Goal: Transaction & Acquisition: Obtain resource

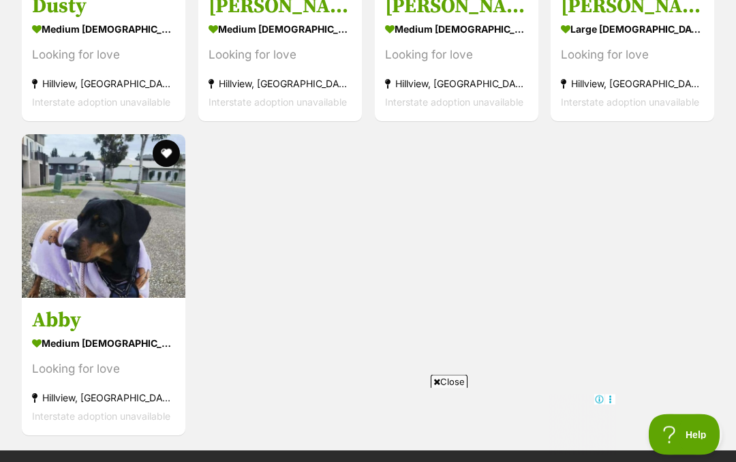
scroll to position [2109, 0]
click at [121, 224] on img at bounding box center [104, 216] width 164 height 164
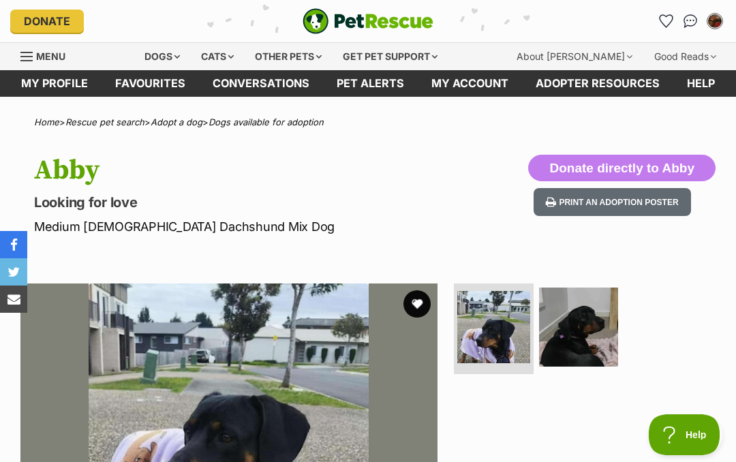
click at [667, 200] on button "Print an adoption poster" at bounding box center [612, 202] width 157 height 28
click at [372, 82] on link "Pet alerts" at bounding box center [370, 83] width 95 height 27
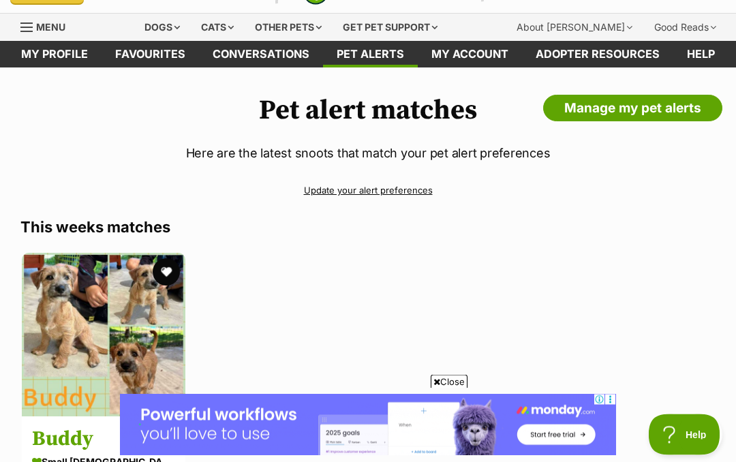
scroll to position [27, 0]
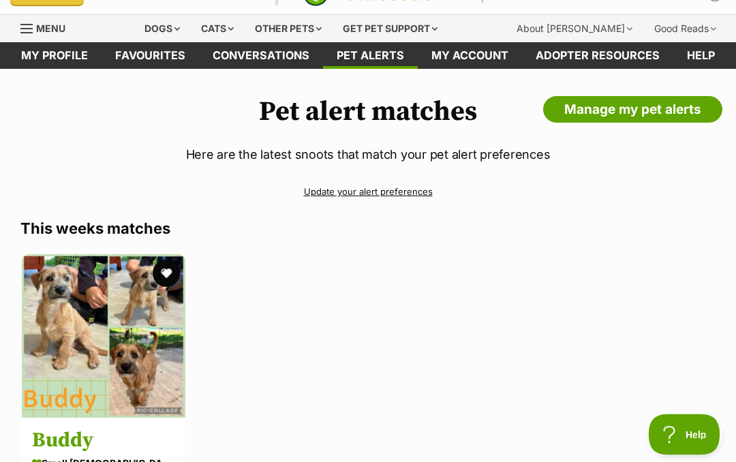
click at [138, 59] on link "Favourites" at bounding box center [150, 56] width 97 height 27
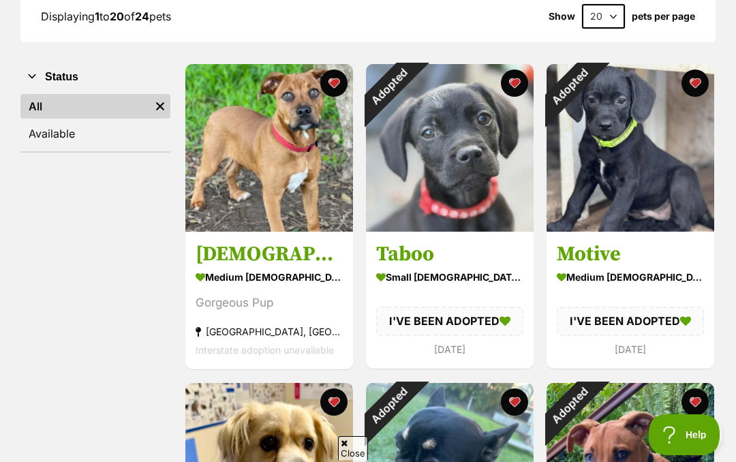
click at [292, 149] on img at bounding box center [269, 148] width 168 height 168
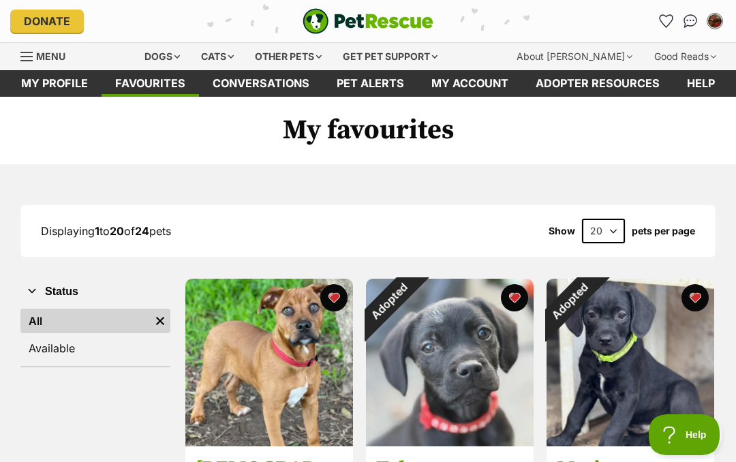
click at [180, 61] on div "Dogs" at bounding box center [162, 56] width 55 height 27
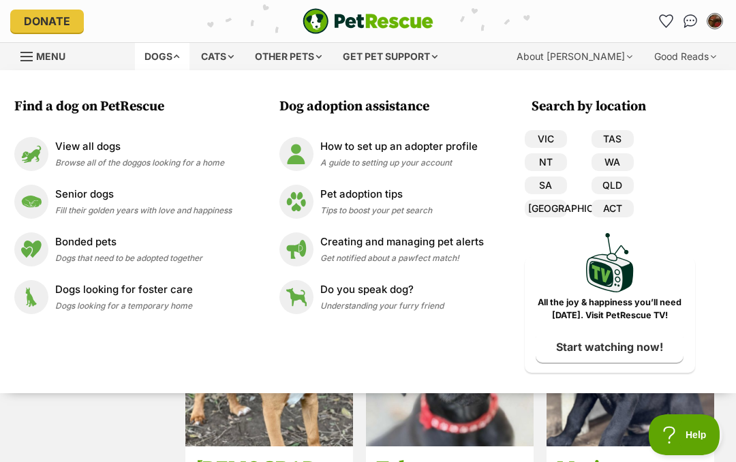
click at [551, 188] on link "SA" at bounding box center [546, 186] width 42 height 18
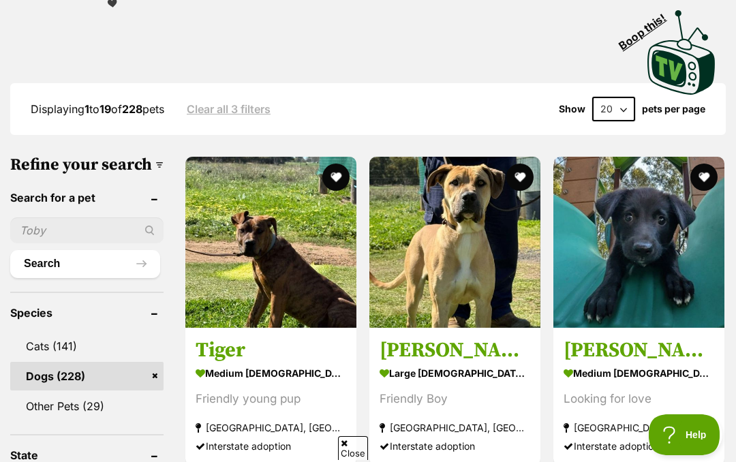
click at [649, 219] on img at bounding box center [638, 242] width 171 height 171
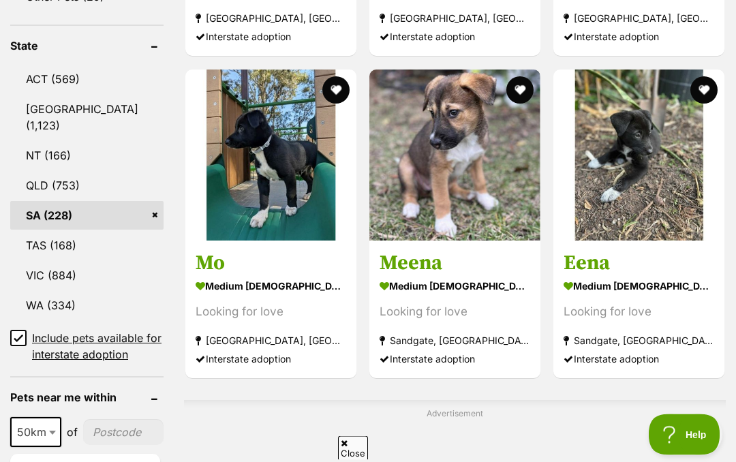
scroll to position [763, 0]
click at [239, 153] on img at bounding box center [270, 155] width 171 height 171
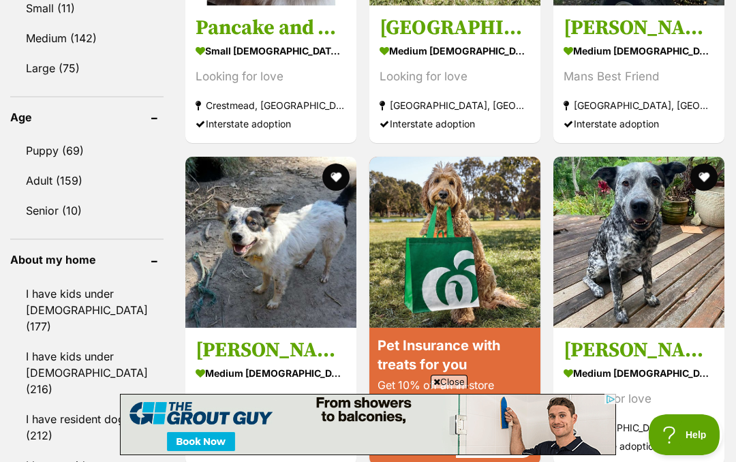
scroll to position [1469, 0]
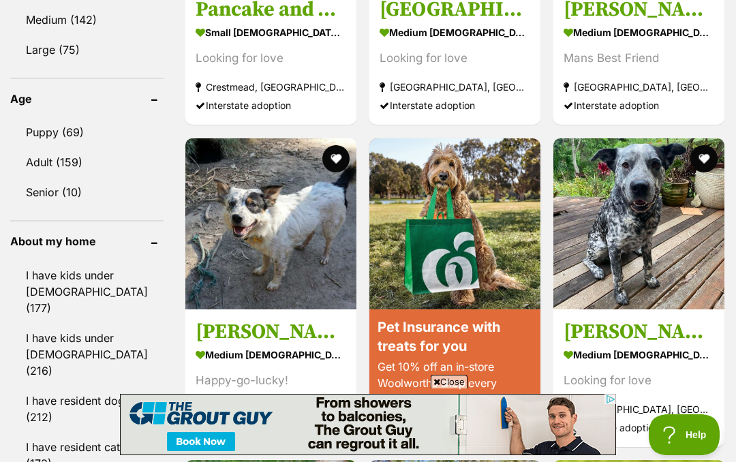
click at [63, 389] on link "I have resident dogs (212)" at bounding box center [86, 408] width 153 height 45
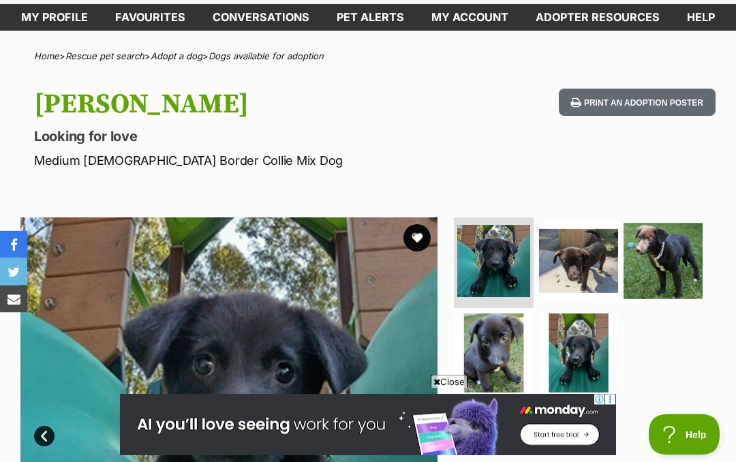
scroll to position [43, 0]
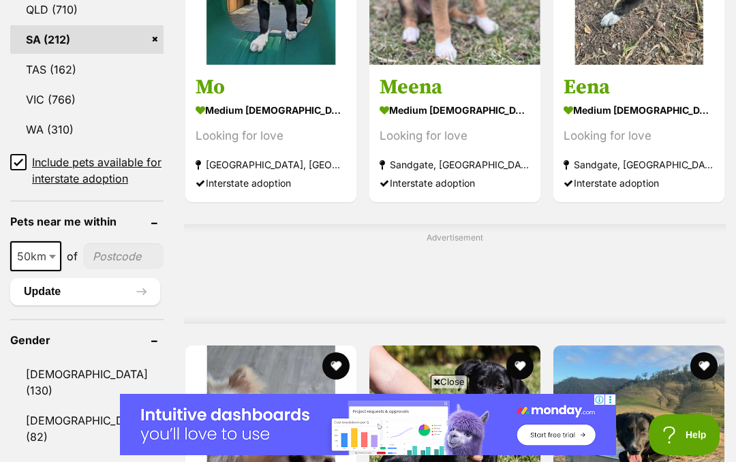
click at [69, 388] on link "Male (130)" at bounding box center [86, 382] width 153 height 45
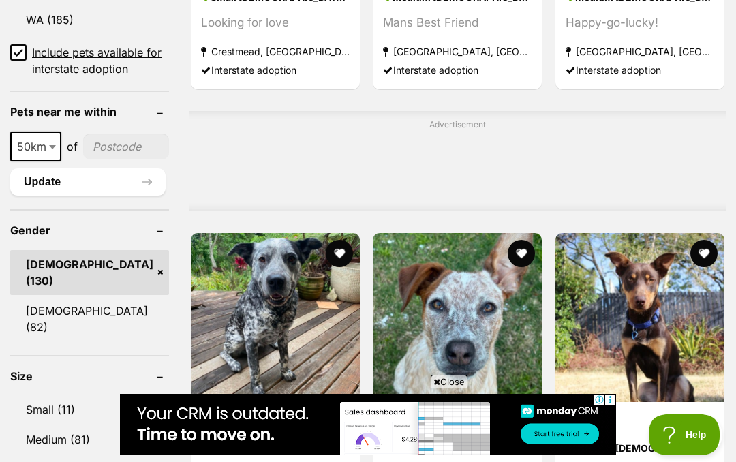
scroll to position [1147, 0]
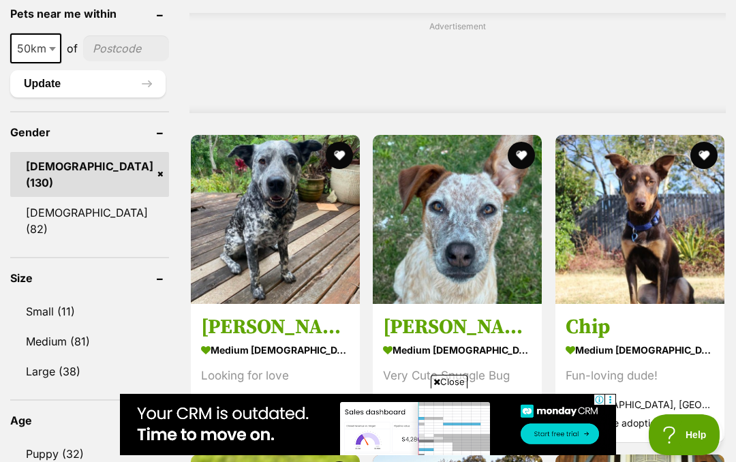
click at [63, 297] on link "Small (11)" at bounding box center [89, 311] width 159 height 29
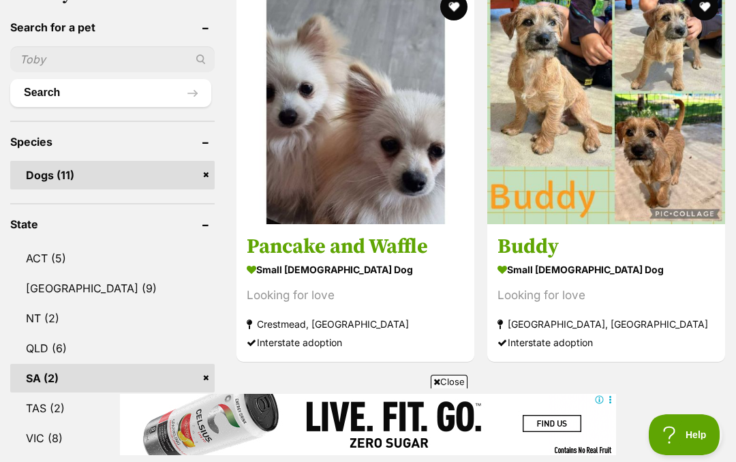
scroll to position [525, 0]
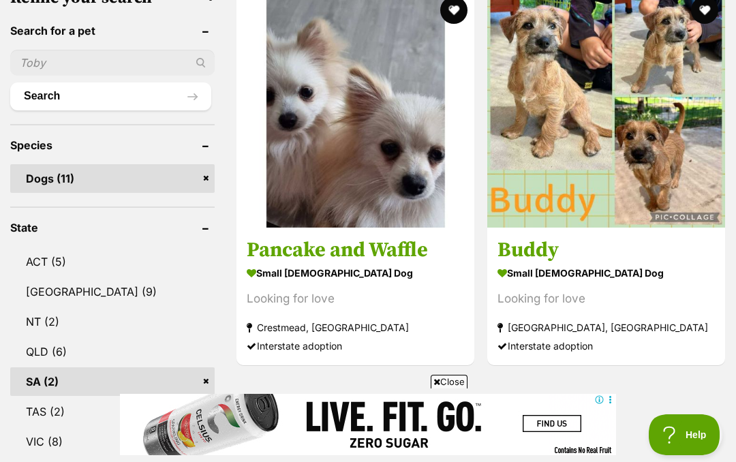
click at [654, 164] on img at bounding box center [606, 109] width 238 height 238
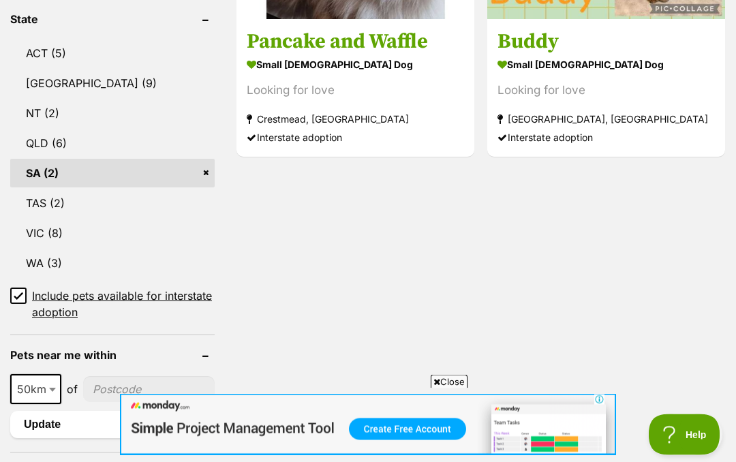
scroll to position [671, 0]
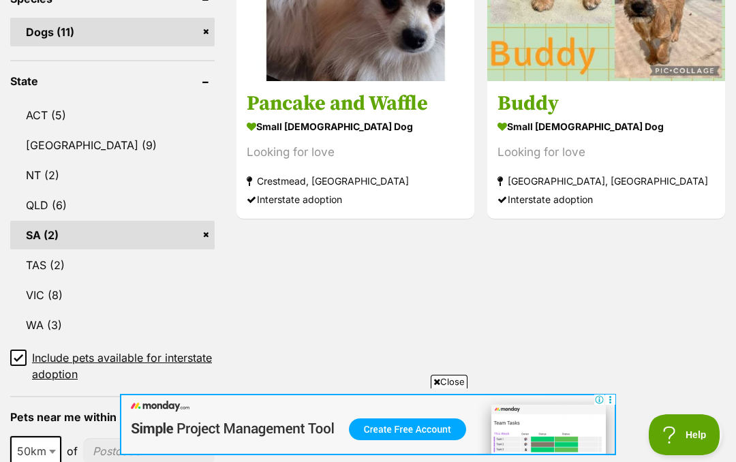
click at [206, 85] on header "State" at bounding box center [112, 81] width 204 height 12
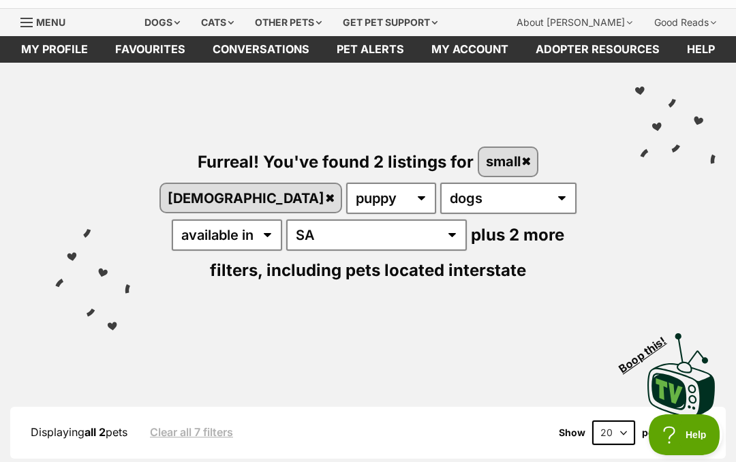
scroll to position [21, 0]
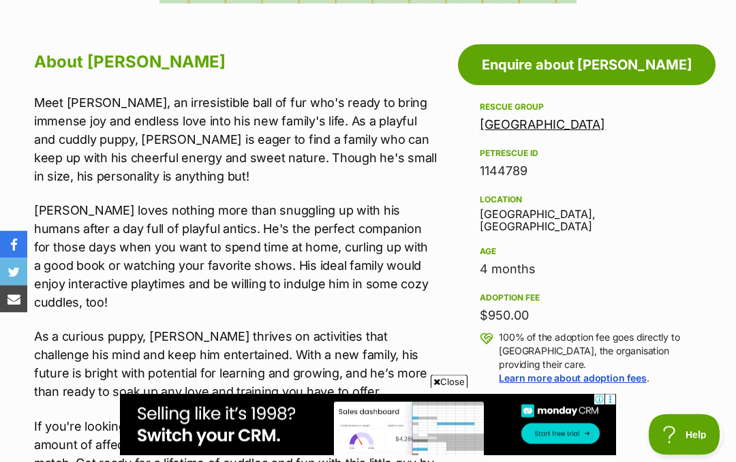
scroll to position [692, 0]
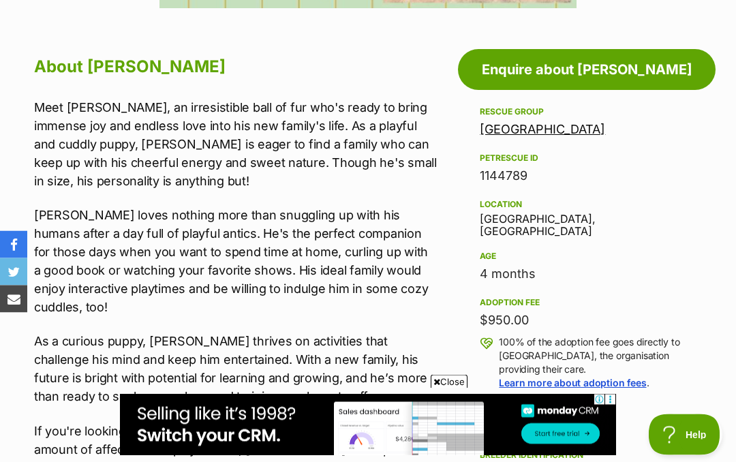
click at [600, 123] on link "[GEOGRAPHIC_DATA]" at bounding box center [542, 130] width 125 height 14
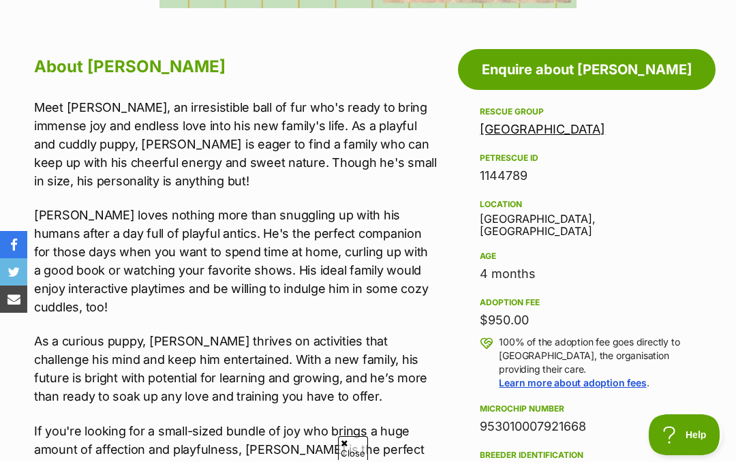
scroll to position [0, 0]
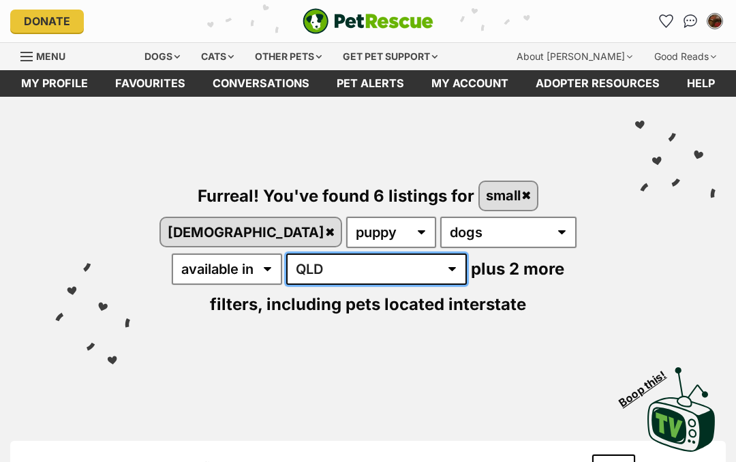
click at [286, 269] on select "Australia ACT NSW NT QLD SA TAS VIC WA" at bounding box center [376, 269] width 181 height 31
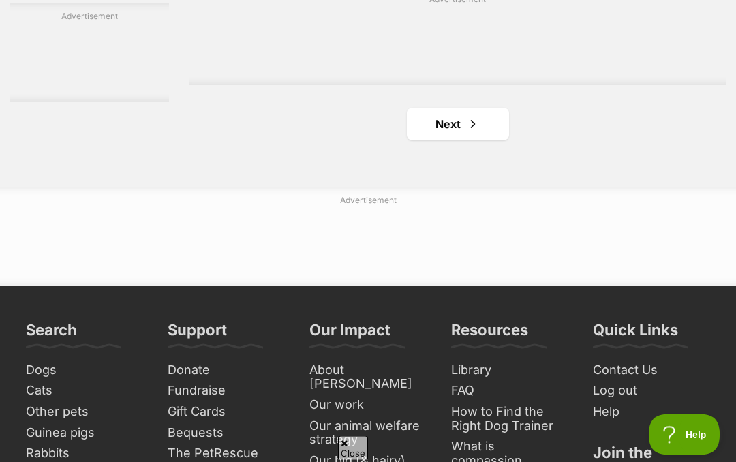
scroll to position [3027, 0]
click at [424, 140] on link "Next" at bounding box center [458, 124] width 102 height 33
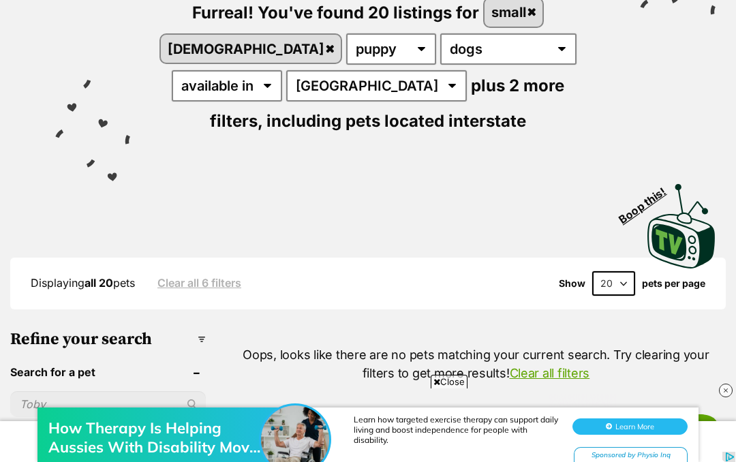
scroll to position [183, 0]
